Goal: Task Accomplishment & Management: Manage account settings

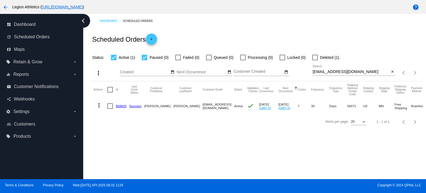
click at [331, 67] on div "[EMAIL_ADDRESS][DOMAIN_NAME] Search" at bounding box center [351, 70] width 77 height 11
click at [331, 69] on div "[EMAIL_ADDRESS][DOMAIN_NAME] Search" at bounding box center [351, 70] width 77 height 11
drag, startPoint x: 356, startPoint y: 72, endPoint x: 311, endPoint y: 74, distance: 45.3
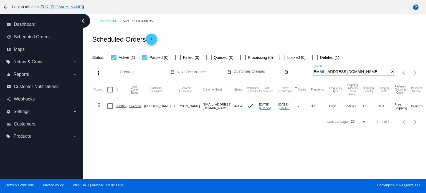
click at [311, 74] on div "more_vert Sep Jan Feb Mar [DATE]" at bounding box center [257, 71] width 332 height 20
paste input "scarecrowjoe1031@g"
type input "[EMAIL_ADDRESS][DOMAIN_NAME]"
drag, startPoint x: 119, startPoint y: 107, endPoint x: 107, endPoint y: 95, distance: 16.9
click at [119, 107] on link "851238" at bounding box center [121, 106] width 11 height 4
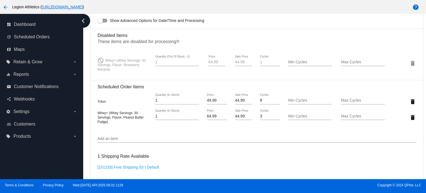
scroll to position [416, 0]
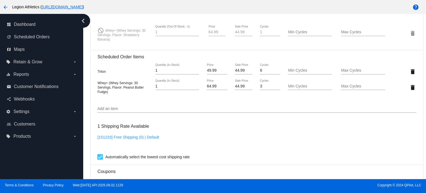
click at [163, 111] on input "Add an item" at bounding box center [256, 109] width 319 height 4
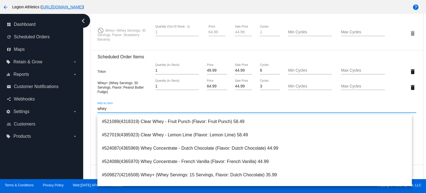
type input "whey"
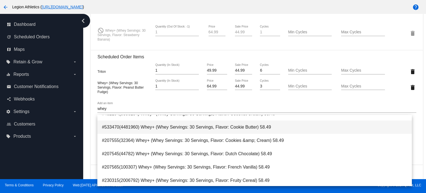
scroll to position [250, 0]
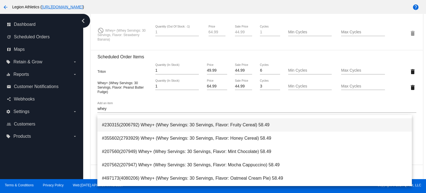
click at [223, 126] on span "#230315(2006792) Whey+ (Whey Servings: 30 Servings, Flavor: Fruity Cereal) 58.49" at bounding box center [255, 124] width 306 height 13
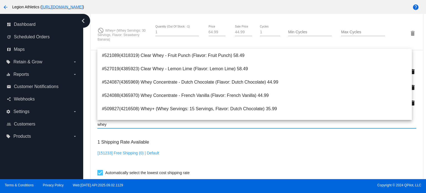
type input "whey"
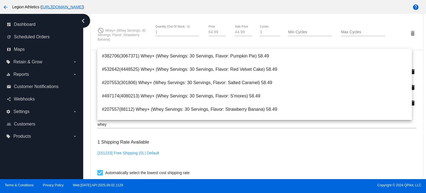
scroll to position [333, 0]
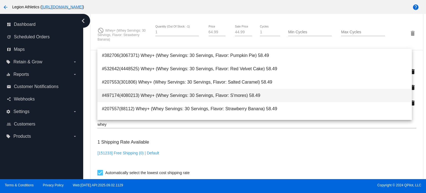
click at [257, 94] on span "#497174(4080213) Whey+ (Whey Servings: 30 Servings, Flavor: S'mores) 58.49" at bounding box center [255, 95] width 306 height 13
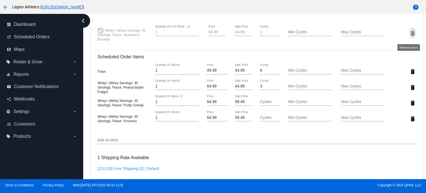
click at [411, 35] on mat-icon "delete" at bounding box center [413, 33] width 7 height 7
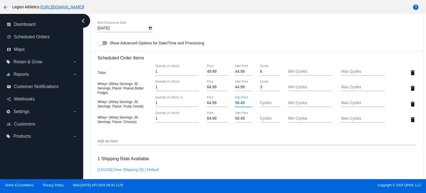
click at [238, 104] on input "58.49" at bounding box center [243, 103] width 17 height 4
type input "44.99"
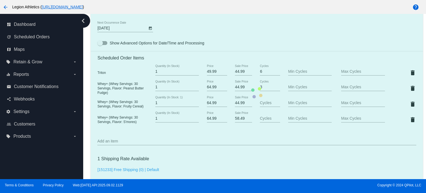
click at [239, 138] on mat-card "Customer 6198815: [PERSON_NAME] [EMAIL_ADDRESS][DOMAIN_NAME] Customer Shipping …" at bounding box center [257, 92] width 332 height 621
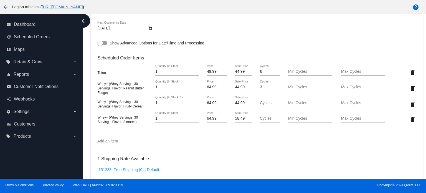
click at [239, 121] on input "58.49" at bounding box center [243, 118] width 17 height 4
type input "44.99"
click at [235, 135] on mat-card "Customer 6198815: [PERSON_NAME] [EMAIL_ADDRESS][DOMAIN_NAME] Customer Shipping …" at bounding box center [257, 92] width 332 height 621
click at [410, 87] on mat-icon "delete" at bounding box center [413, 88] width 7 height 7
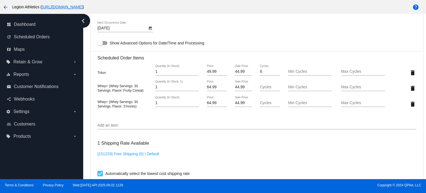
scroll to position [574, 0]
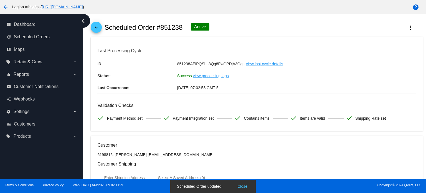
scroll to position [0, 0]
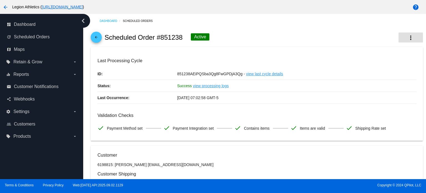
click at [408, 35] on mat-icon "more_vert" at bounding box center [411, 37] width 7 height 7
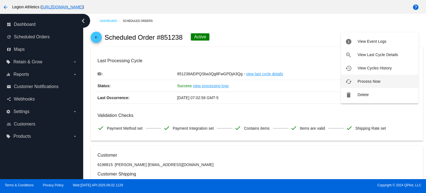
click at [371, 82] on span "Process Now" at bounding box center [369, 81] width 23 height 4
